Goal: Task Accomplishment & Management: Manage account settings

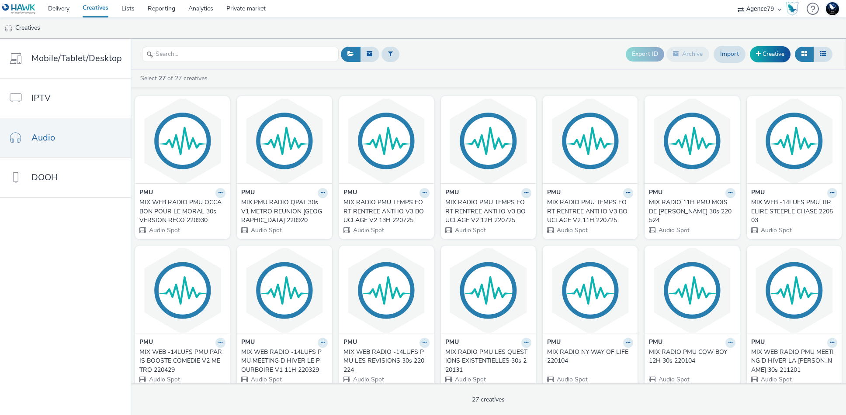
click at [764, 10] on select "75 Media A8 Media Group ABI Media Abkom AB Abovo Ace & Tate Ad-on Media Nordic …" at bounding box center [759, 8] width 52 height 17
select select "71f7b904-49bc-4e07-b224-b761e3206531"
click at [733, 0] on select "75 Media A8 Media Group ABI Media Abkom AB Abovo Ace & Tate Ad-on Media Nordic …" at bounding box center [759, 8] width 52 height 17
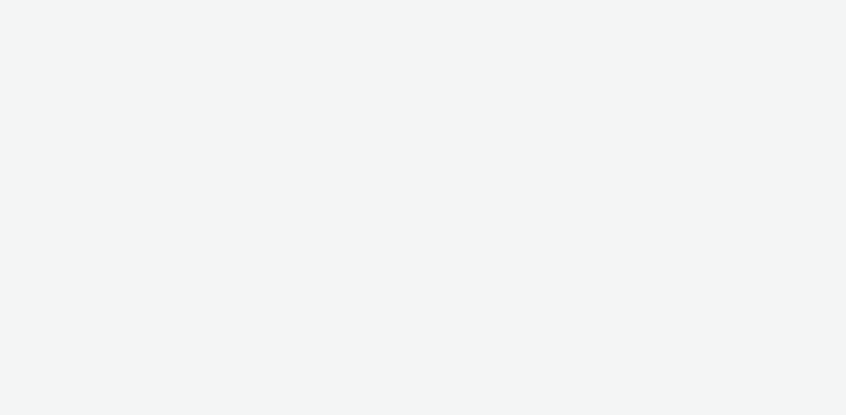
select select "71f7b904-49bc-4e07-b224-b761e3206531"
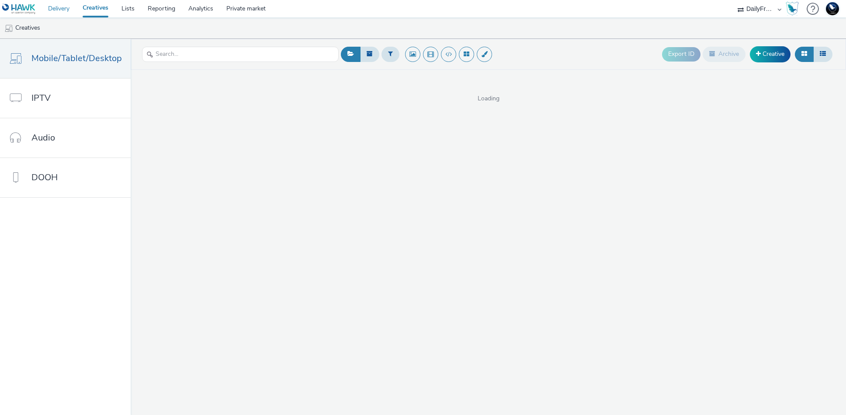
click at [57, 8] on link "Delivery" at bounding box center [59, 8] width 35 height 17
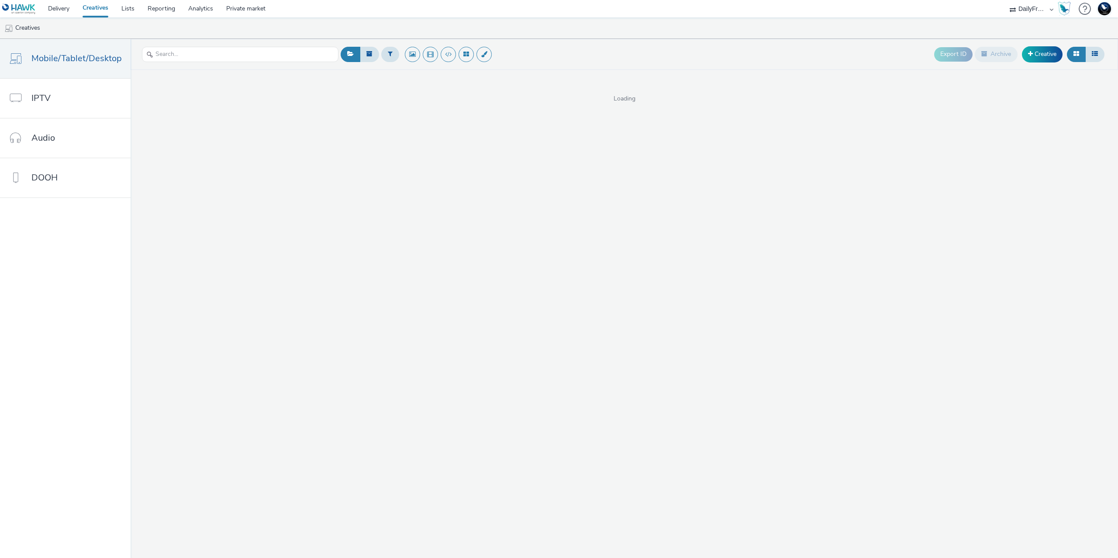
select select "71f7b904-49bc-4e07-b224-b761e3206531"
select select "575049e5-8552-4925-bc13-23cadf0f689a"
select select "49e76c45-13e0-4801-9637-84dabdd51bd1"
select select "440da4fd-3060-4a41-ba81-8784f925740e"
select select "b45cc4c1-724a-49f4-91a1-90695c19738e"
